Goal: Transaction & Acquisition: Purchase product/service

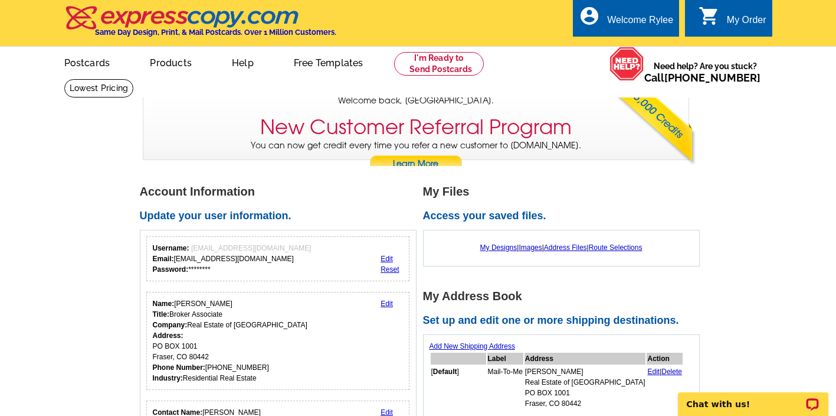
click at [711, 21] on icon "shopping_cart" at bounding box center [709, 15] width 21 height 21
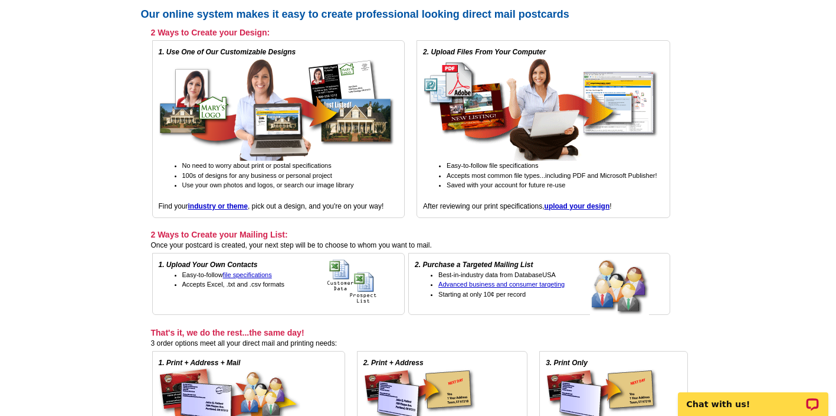
scroll to position [237, 0]
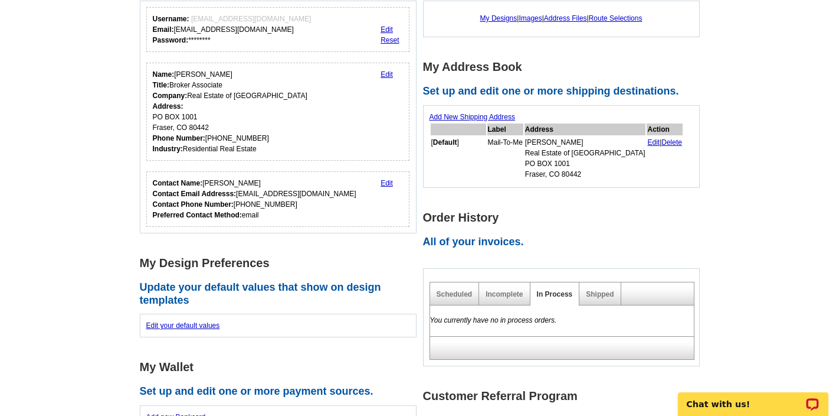
scroll to position [228, 0]
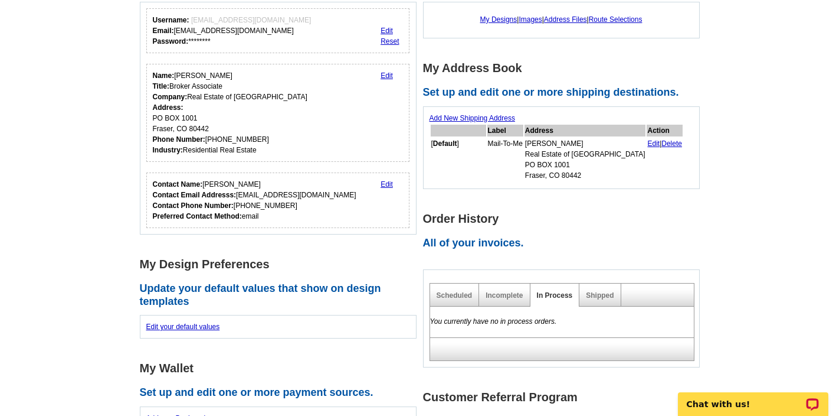
click at [484, 299] on div "Incomplete" at bounding box center [504, 294] width 51 height 23
click at [512, 295] on link "Incomplete" at bounding box center [504, 295] width 37 height 8
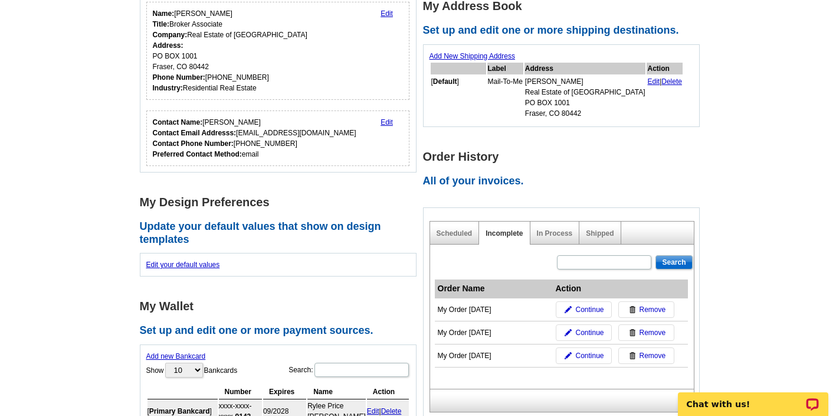
scroll to position [295, 0]
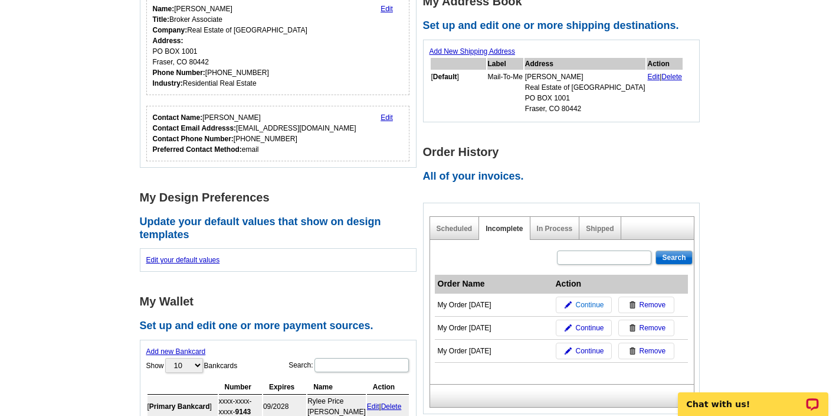
click at [583, 305] on span "Continue" at bounding box center [589, 304] width 28 height 11
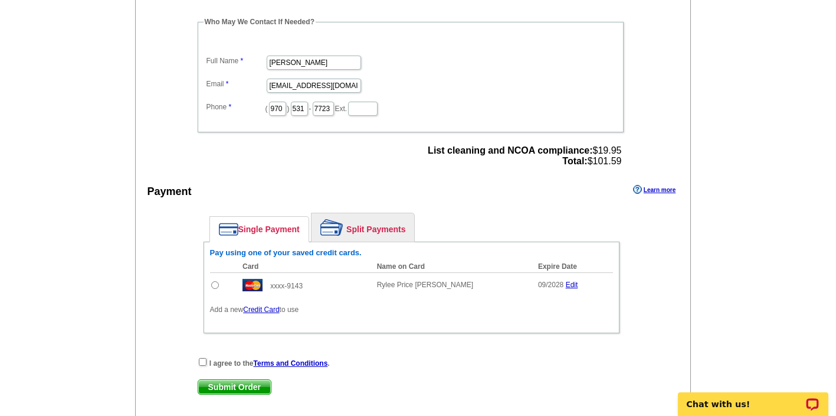
scroll to position [513, 0]
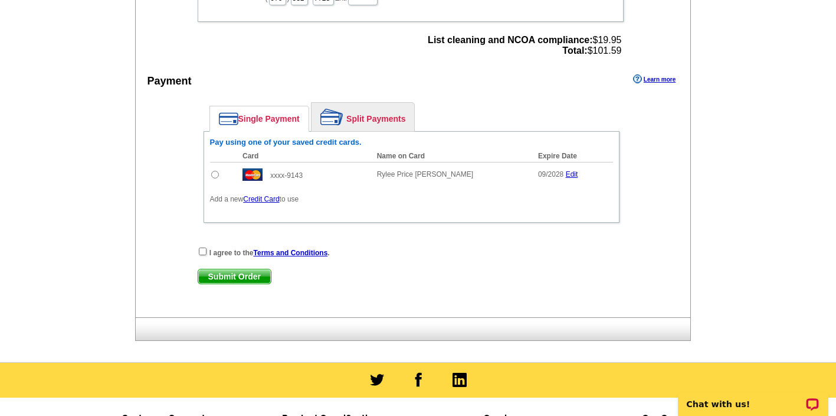
click at [214, 173] on input "radio" at bounding box center [215, 175] width 8 height 8
radio input "true"
click at [201, 250] on input "checkbox" at bounding box center [203, 251] width 8 height 8
checkbox input "true"
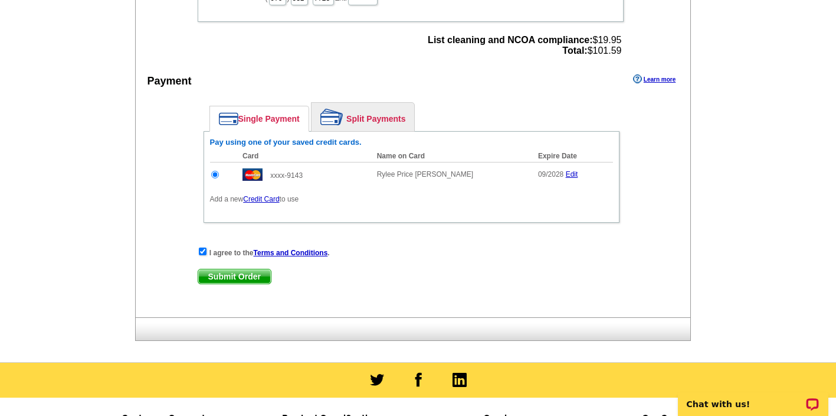
click at [604, 50] on span "List cleaning and NCOA compliance: $19.95 Total: $101.59" at bounding box center [525, 45] width 194 height 21
copy div "Total: $101.59"
click at [232, 279] on span "Submit Order" at bounding box center [234, 276] width 73 height 14
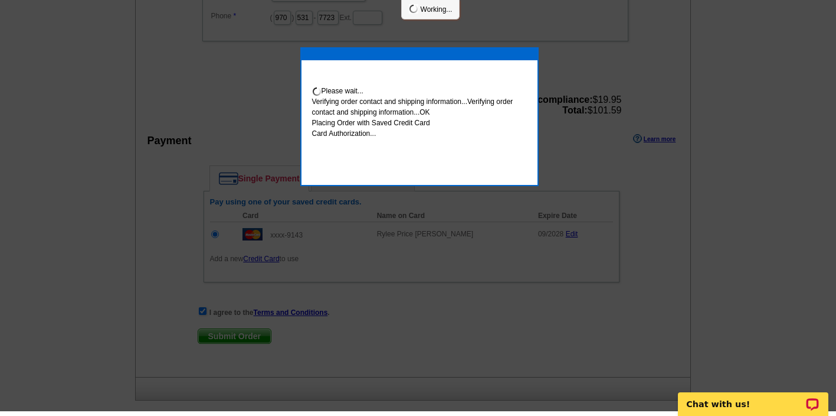
scroll to position [508, 0]
